Goal: Task Accomplishment & Management: Manage account settings

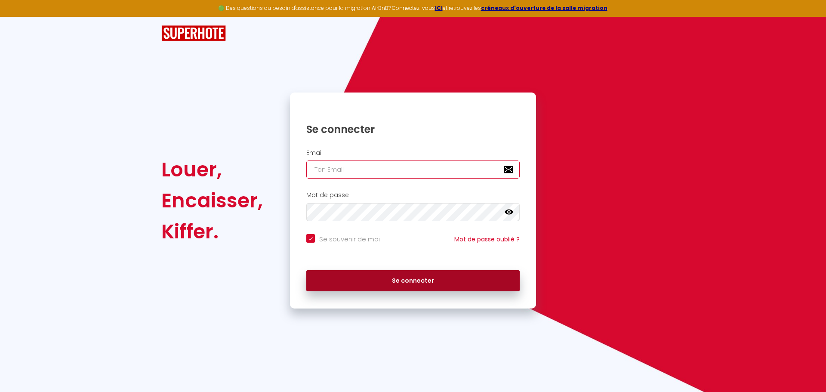
type input "[EMAIL_ADDRESS][DOMAIN_NAME]"
click at [442, 281] on button "Se connecter" at bounding box center [412, 281] width 213 height 22
checkbox input "true"
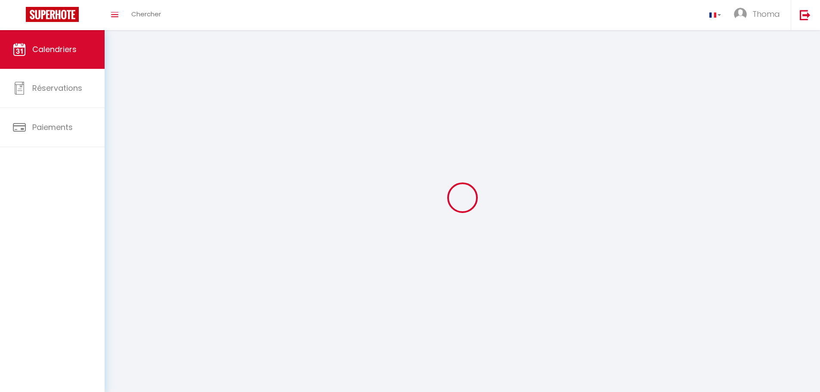
select select
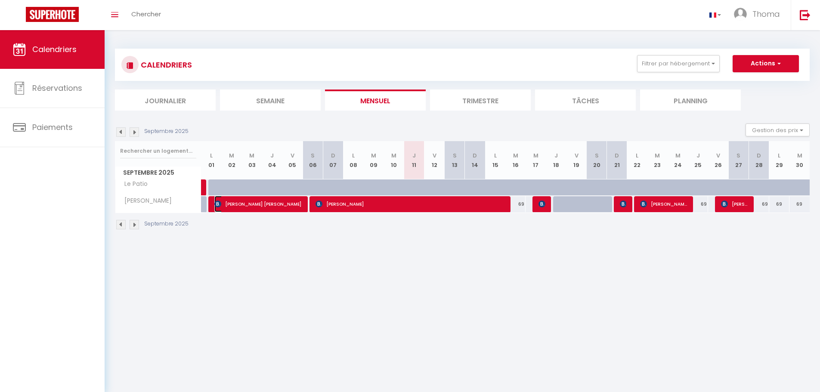
click at [253, 206] on span "[PERSON_NAME] [PERSON_NAME]" at bounding box center [258, 204] width 88 height 16
select select "OK"
select select "KO"
select select "0"
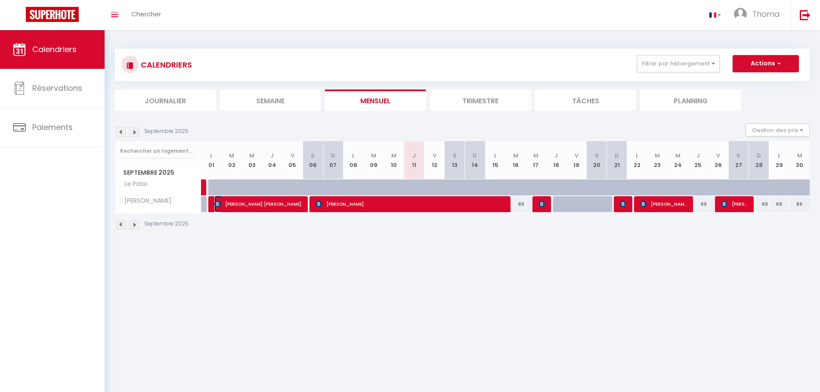
select select "1"
select select
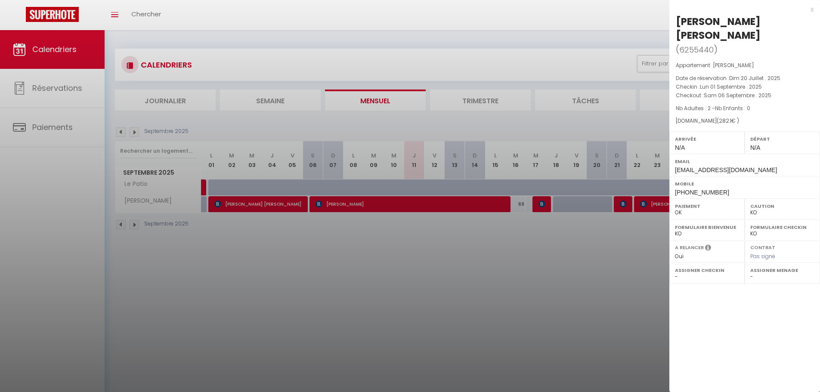
click at [582, 279] on div at bounding box center [410, 196] width 820 height 392
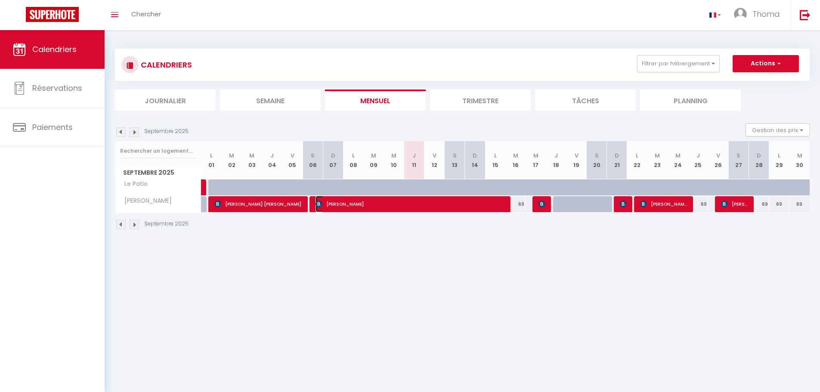
click at [372, 203] on span "[PERSON_NAME]" at bounding box center [409, 204] width 189 height 16
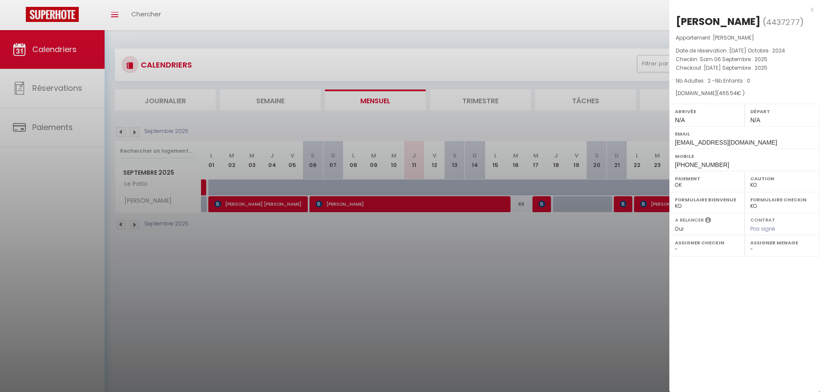
click at [812, 11] on div "x" at bounding box center [741, 9] width 144 height 10
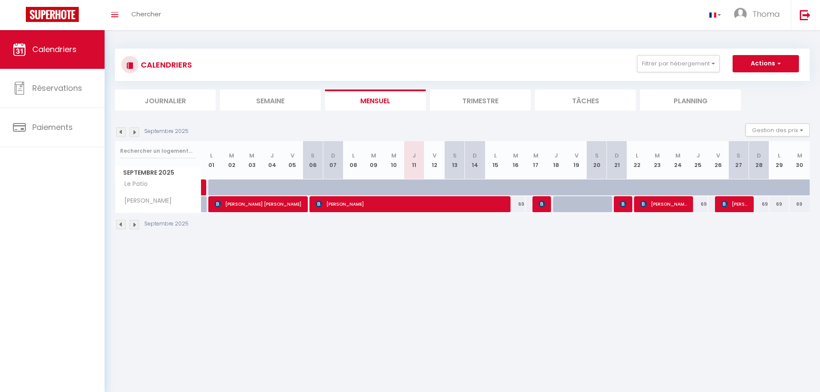
click at [133, 124] on div "Septembre 2025 Gestion des prix Nb Nuits minimum Règles Disponibilité" at bounding box center [462, 133] width 695 height 18
click at [136, 128] on img at bounding box center [134, 131] width 9 height 9
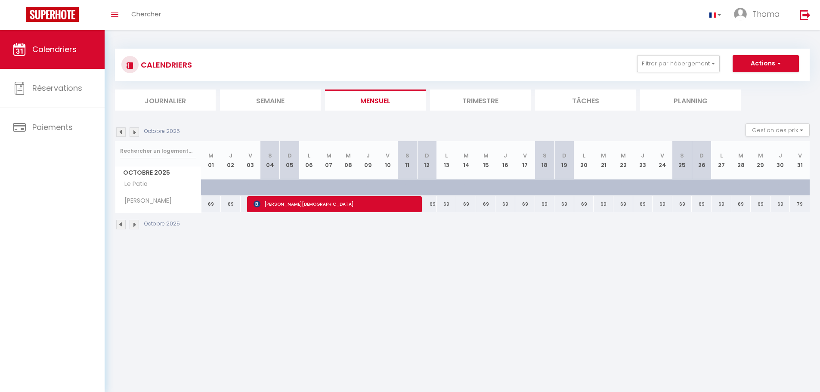
click at [121, 225] on img at bounding box center [120, 224] width 9 height 9
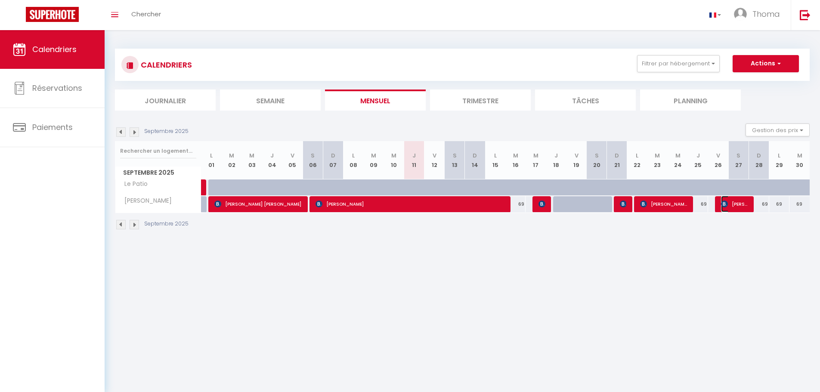
click at [739, 207] on span "[PERSON_NAME] [PERSON_NAME]" at bounding box center [734, 204] width 27 height 16
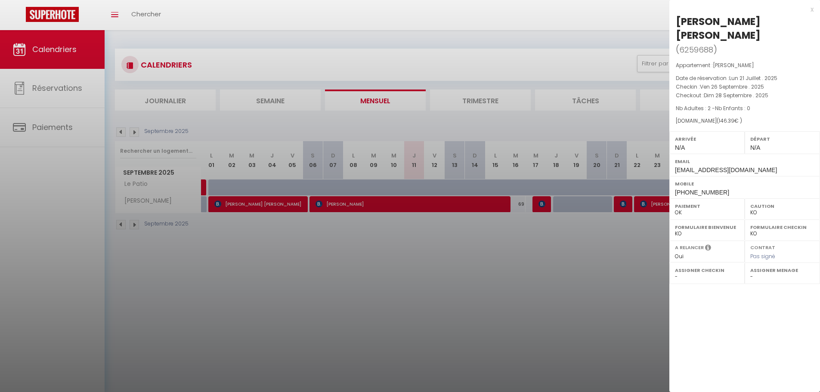
click at [813, 10] on div "x" at bounding box center [741, 9] width 144 height 10
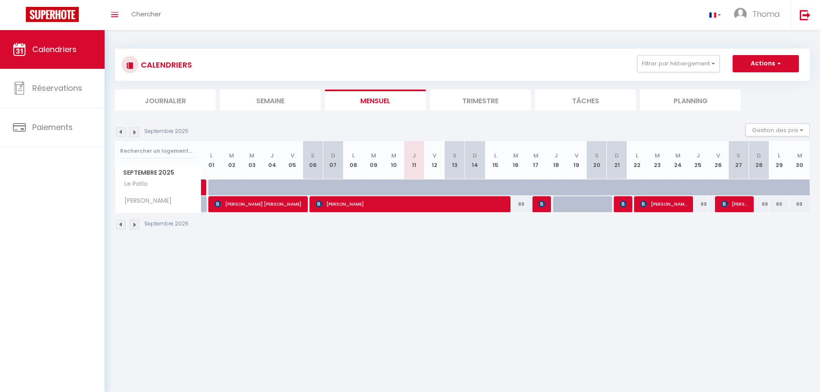
click at [139, 133] on div "Septembre 2025" at bounding box center [153, 131] width 76 height 9
click at [139, 130] on div "Septembre 2025" at bounding box center [153, 131] width 76 height 9
click at [137, 130] on img at bounding box center [134, 131] width 9 height 9
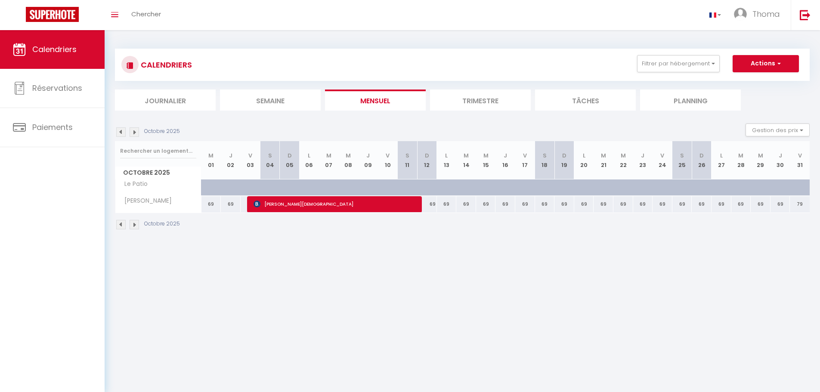
click at [137, 130] on img at bounding box center [134, 131] width 9 height 9
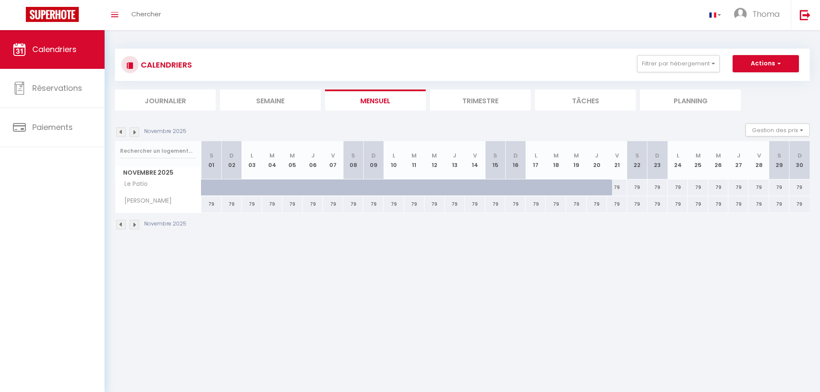
click at [137, 130] on img at bounding box center [134, 131] width 9 height 9
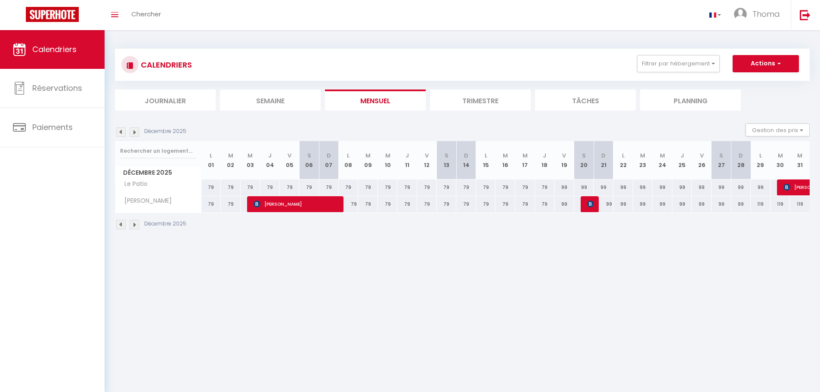
click at [137, 130] on img at bounding box center [134, 131] width 9 height 9
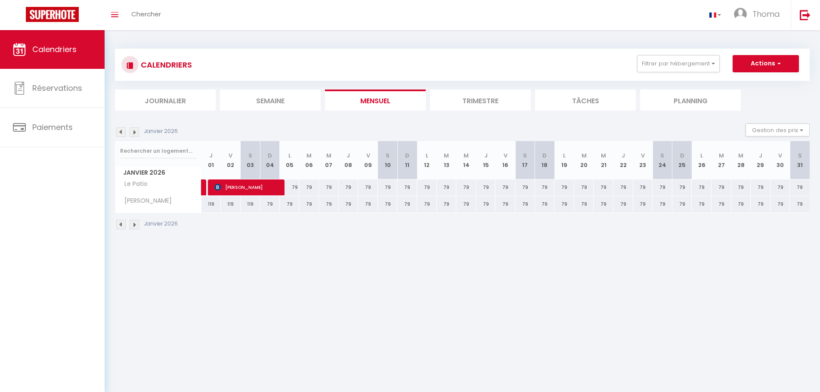
click at [137, 130] on img at bounding box center [134, 131] width 9 height 9
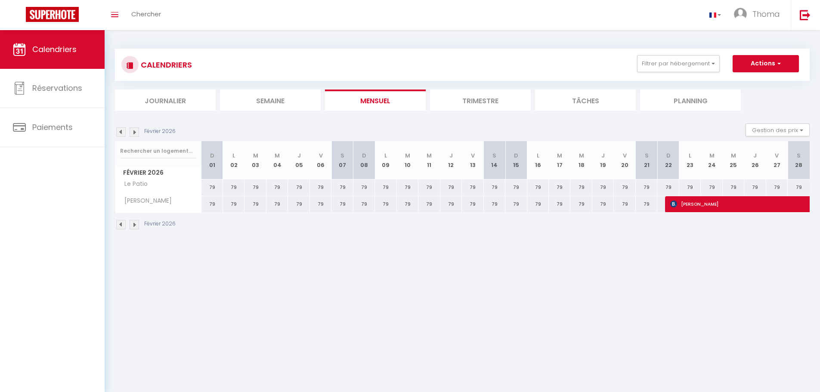
click at [137, 130] on img at bounding box center [134, 131] width 9 height 9
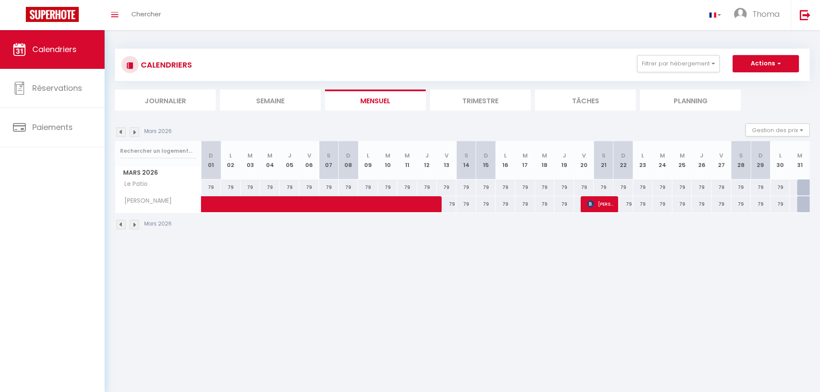
click at [137, 130] on img at bounding box center [134, 131] width 9 height 9
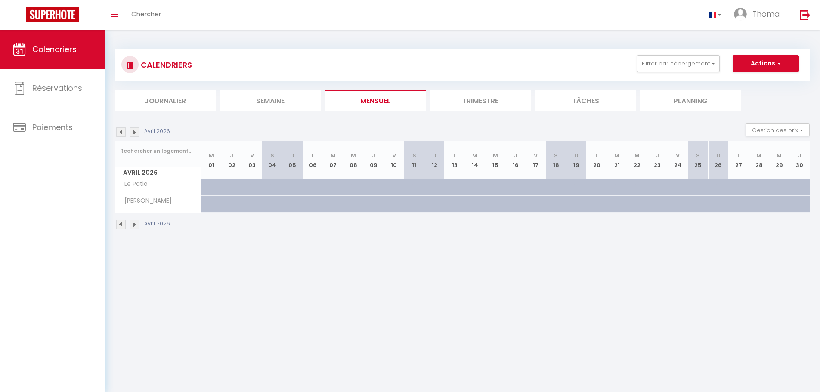
click at [137, 130] on img at bounding box center [134, 131] width 9 height 9
